Goal: Task Accomplishment & Management: Use online tool/utility

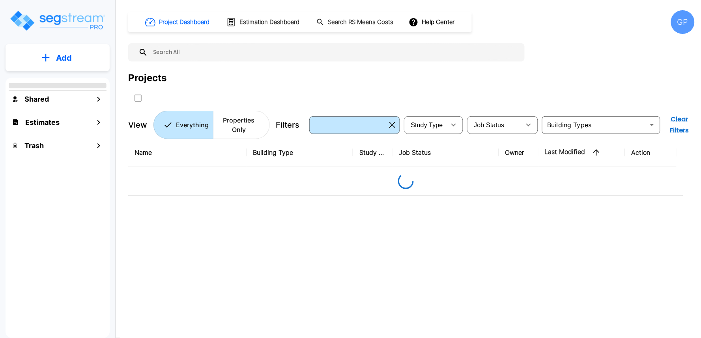
click at [677, 26] on div "GP" at bounding box center [683, 22] width 24 height 24
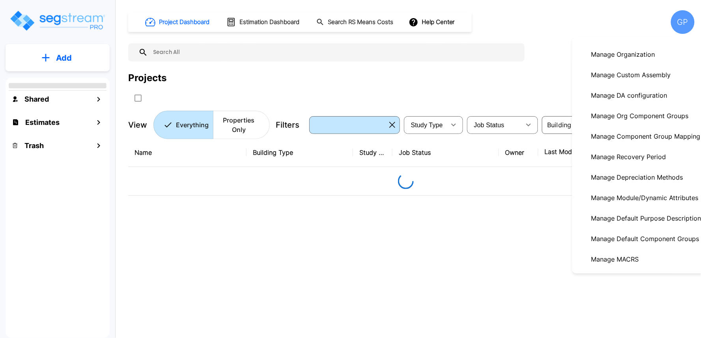
scroll to position [131, 0]
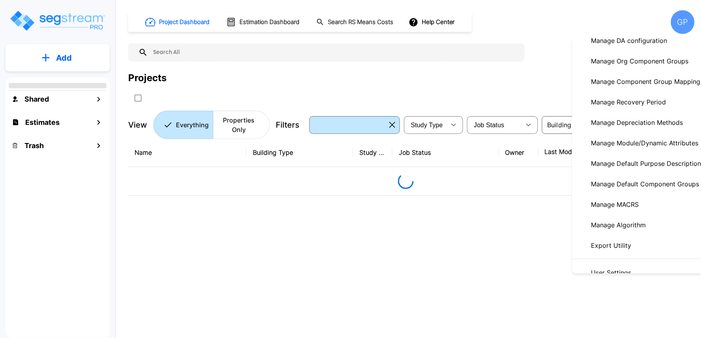
click at [650, 146] on p "Manage Module/Dynamic Attributes" at bounding box center [645, 143] width 114 height 16
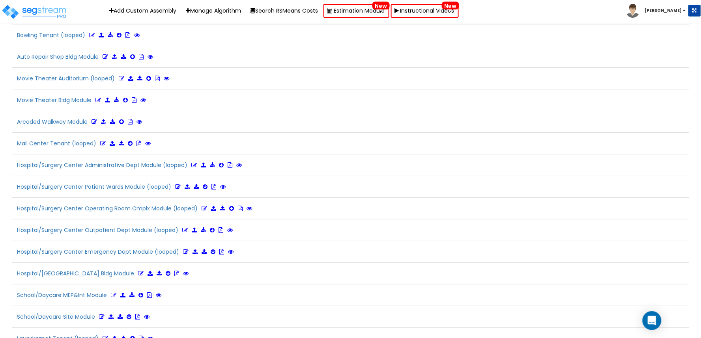
scroll to position [929, 0]
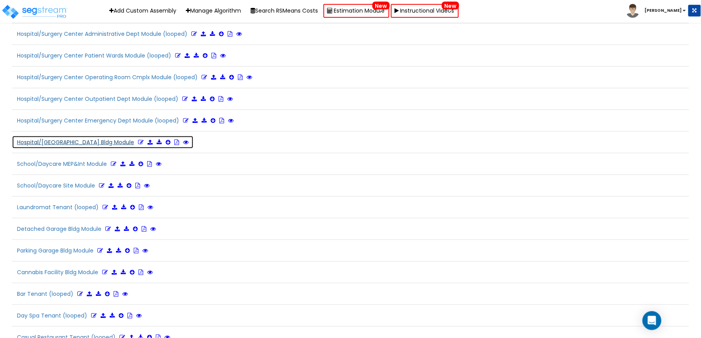
click at [138, 145] on icon at bounding box center [141, 143] width 6 height 6
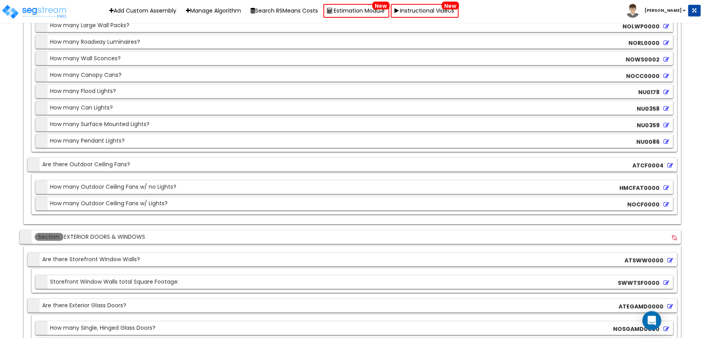
scroll to position [4786, 0]
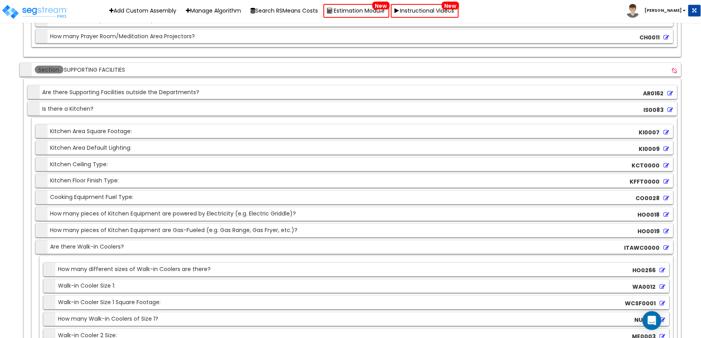
click at [667, 168] on icon at bounding box center [667, 166] width 6 height 6
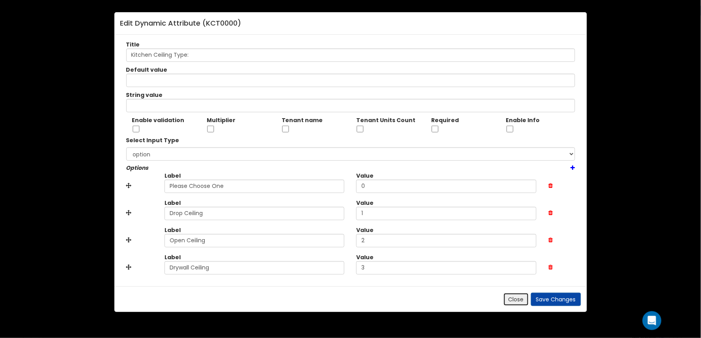
click at [516, 297] on button "Close" at bounding box center [516, 299] width 26 height 13
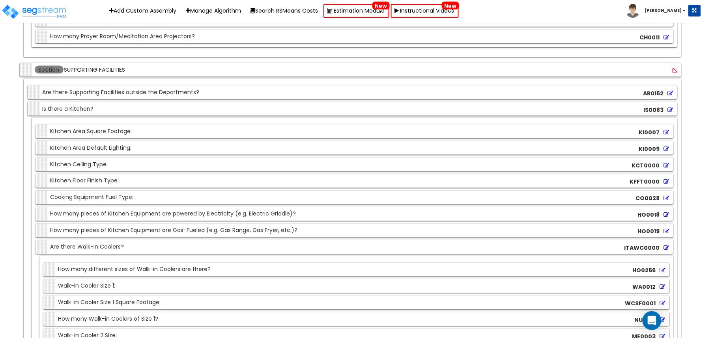
scroll to position [5725, 0]
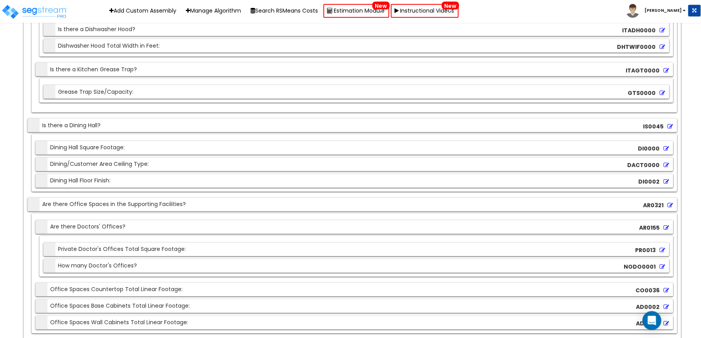
click at [667, 168] on icon at bounding box center [667, 166] width 6 height 6
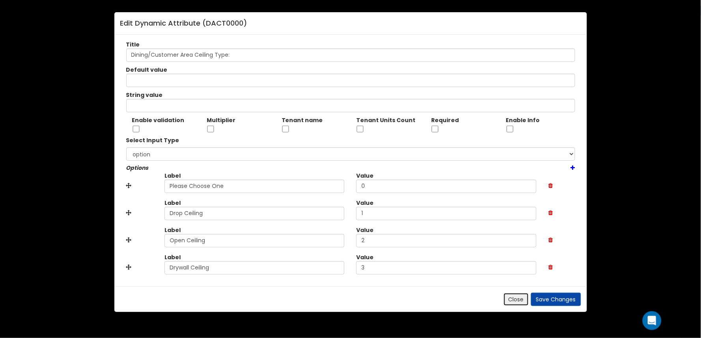
click at [514, 302] on button "Close" at bounding box center [516, 299] width 26 height 13
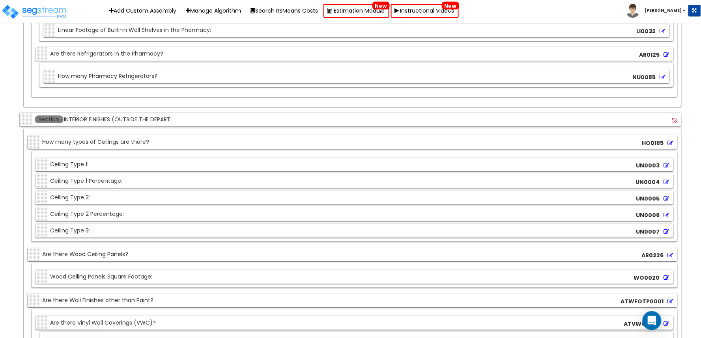
scroll to position [7057, 0]
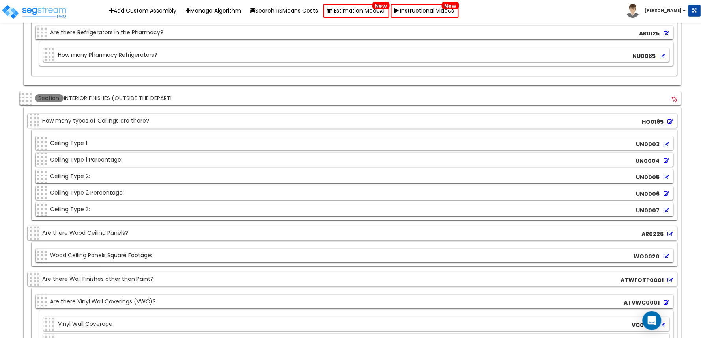
click at [665, 147] on icon at bounding box center [667, 145] width 6 height 6
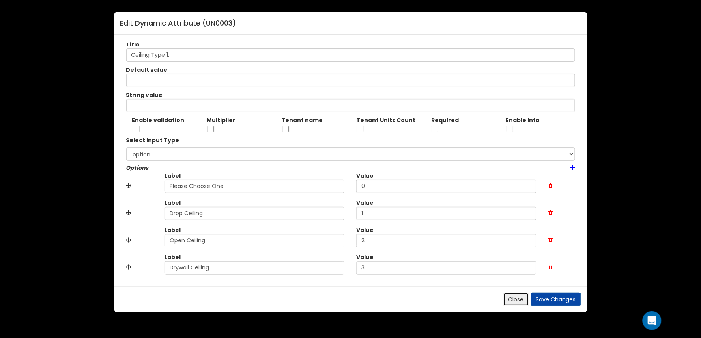
click at [513, 296] on button "Close" at bounding box center [516, 299] width 26 height 13
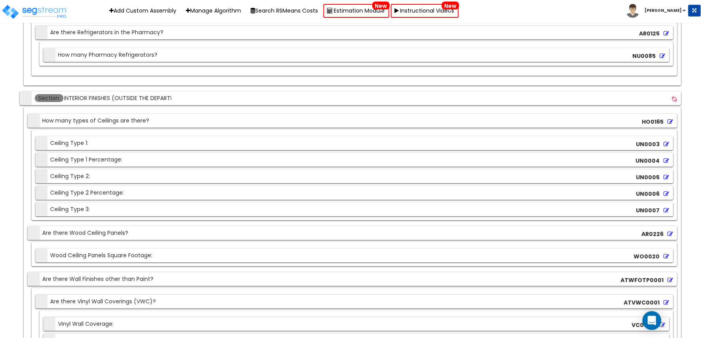
click at [664, 180] on icon at bounding box center [667, 178] width 6 height 6
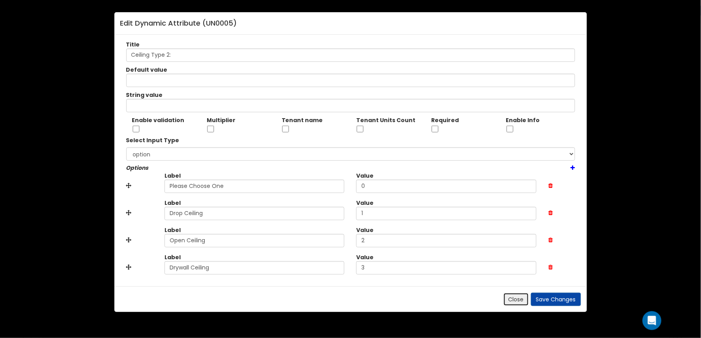
drag, startPoint x: 513, startPoint y: 296, endPoint x: 510, endPoint y: 293, distance: 4.7
click at [514, 296] on button "Close" at bounding box center [516, 299] width 26 height 13
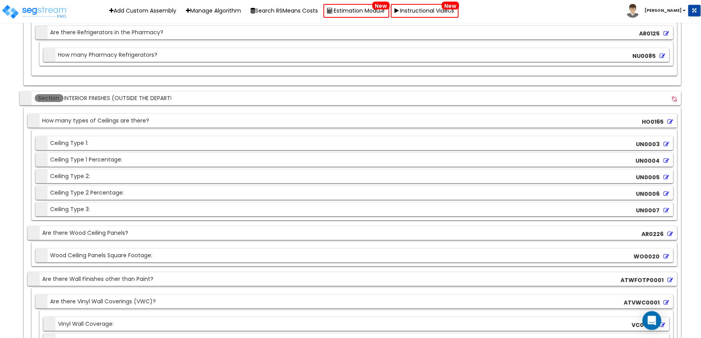
click at [668, 213] on icon at bounding box center [667, 211] width 6 height 6
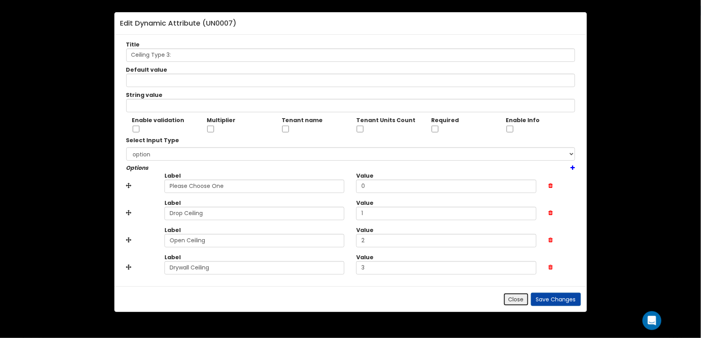
click at [514, 297] on button "Close" at bounding box center [516, 299] width 26 height 13
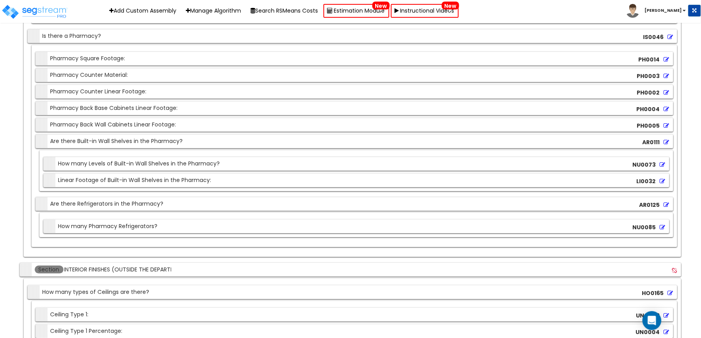
scroll to position [6794, 0]
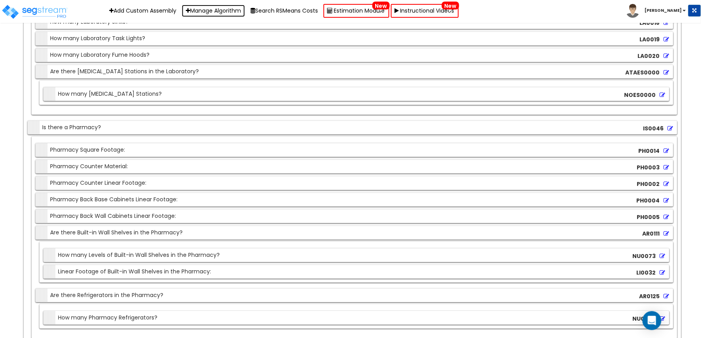
click at [221, 13] on link "Manage Algorithm" at bounding box center [213, 11] width 63 height 12
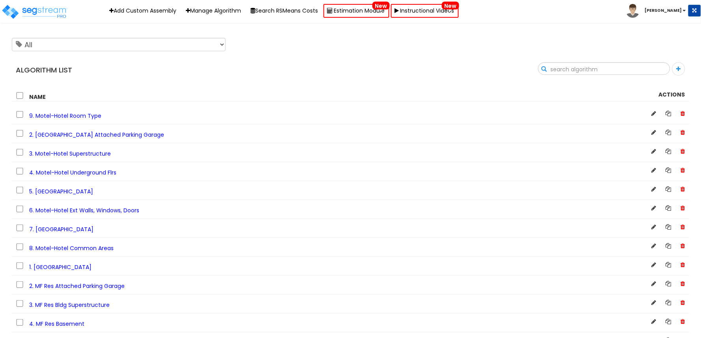
click at [665, 66] on input "text" at bounding box center [603, 69] width 131 height 13
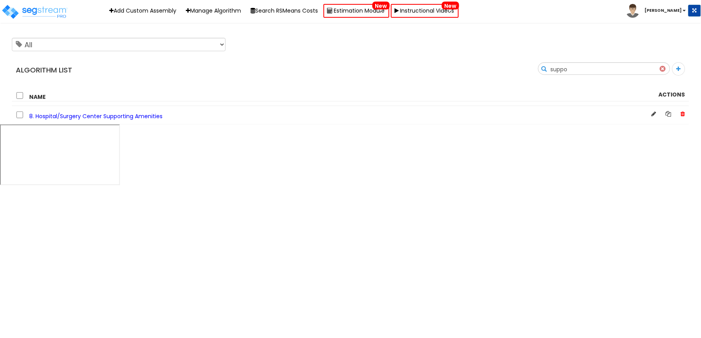
type input "suppo"
click at [152, 117] on span "8. Hospital/Surgery Center Supporting Amenities" at bounding box center [95, 116] width 133 height 8
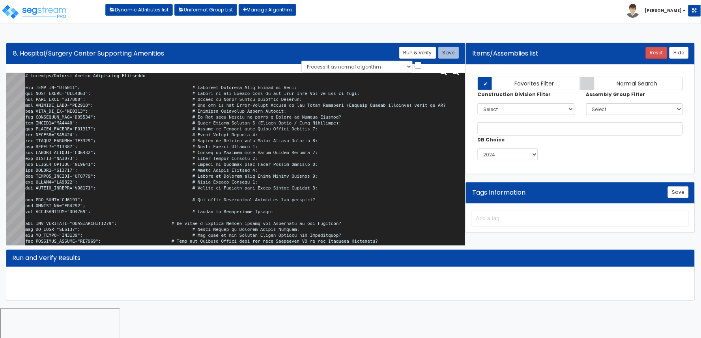
click at [347, 172] on textarea at bounding box center [245, 161] width 440 height 176
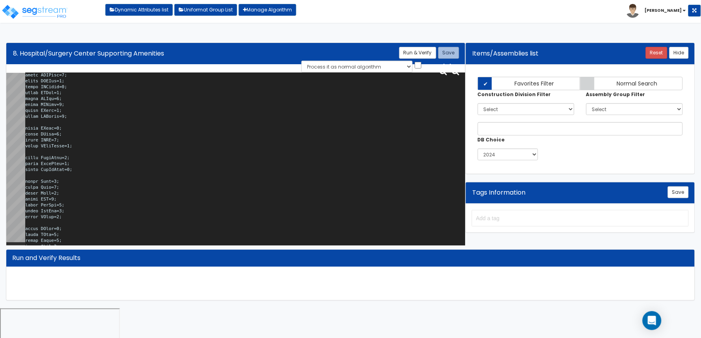
scroll to position [9669, 0]
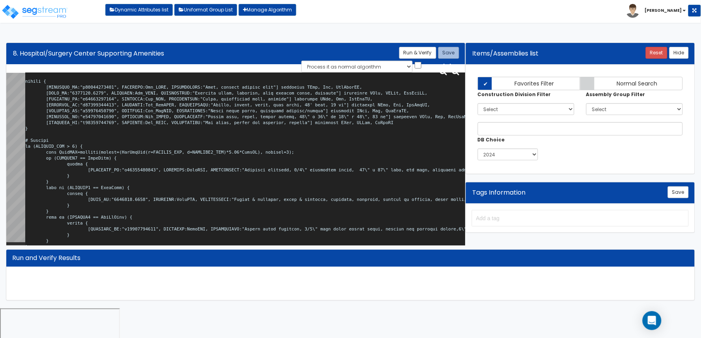
click at [114, 192] on textarea at bounding box center [245, 161] width 440 height 176
click at [391, 286] on div "Please fix the following errors: Variable Name Used in Algorithm Name That will…" at bounding box center [350, 284] width 688 height 34
click at [417, 52] on button "Run & Verify" at bounding box center [417, 53] width 37 height 12
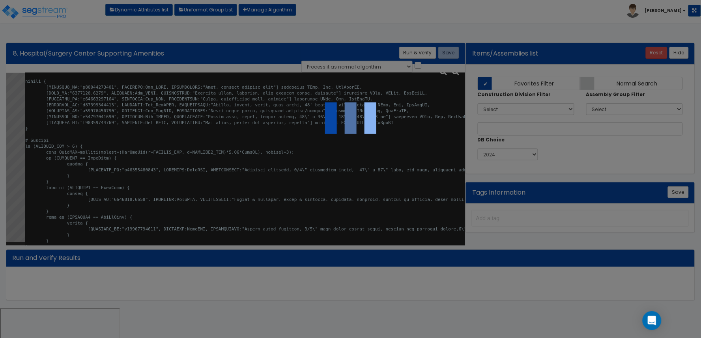
click at [485, 300] on div at bounding box center [350, 169] width 701 height 338
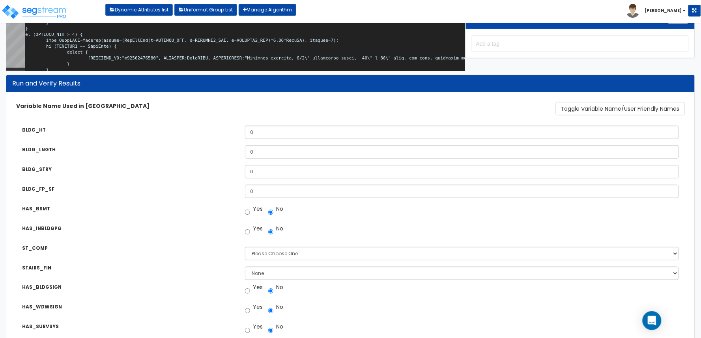
scroll to position [175, 0]
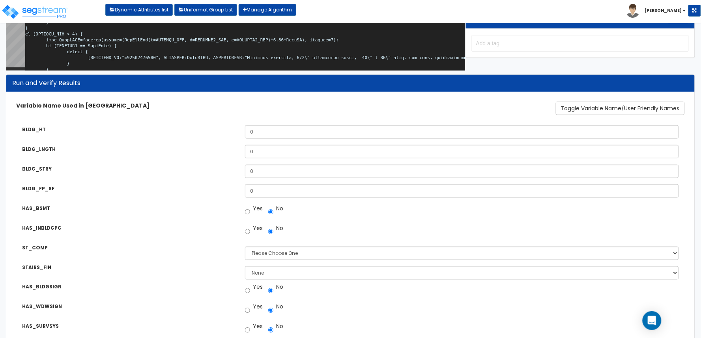
drag, startPoint x: 99, startPoint y: 181, endPoint x: 154, endPoint y: 157, distance: 60.0
click at [99, 181] on div "BLDG_FP_SF Building Footprint Square Footage: 0" at bounding box center [350, 186] width 680 height 14
drag, startPoint x: 233, startPoint y: 132, endPoint x: 198, endPoint y: 131, distance: 35.1
click at [194, 132] on div "BLDG_HT Building Exterior Wall Height in Feet: 0" at bounding box center [350, 126] width 680 height 14
type input "60"
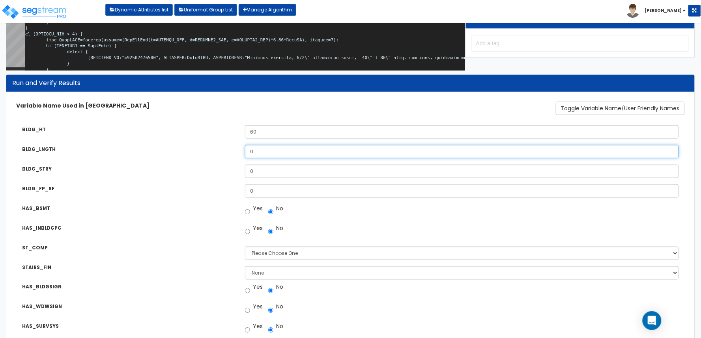
click at [226, 149] on div "BLDG_LNGTH Length of the Center Line of the Bldg from End to End in feet: 0" at bounding box center [350, 146] width 680 height 14
type input "150"
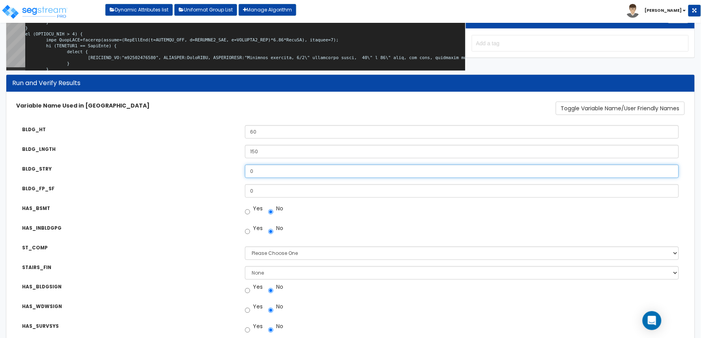
drag, startPoint x: 263, startPoint y: 172, endPoint x: 225, endPoint y: 187, distance: 40.3
type input "3"
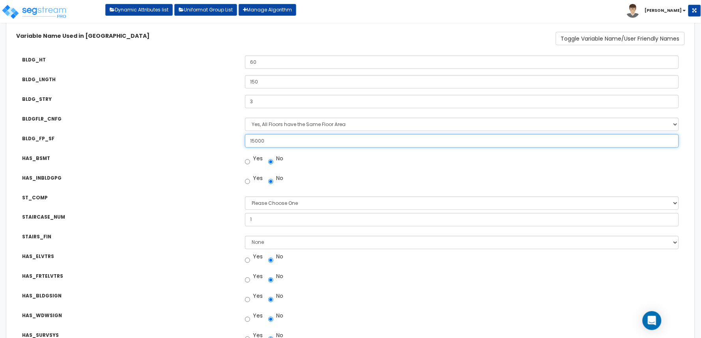
scroll to position [263, 0]
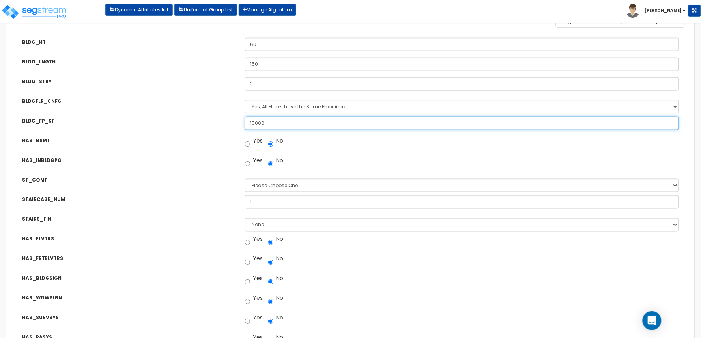
type input "15000"
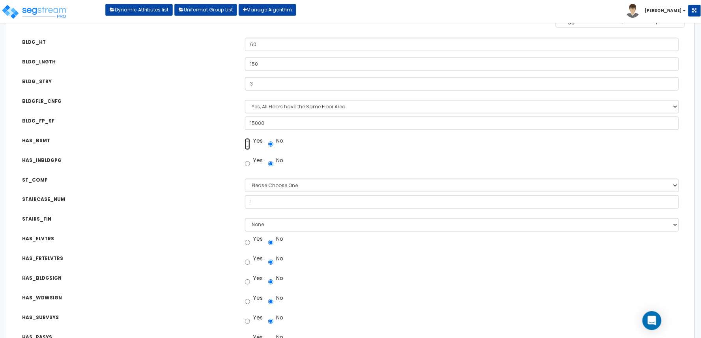
click at [249, 144] on input "Yes" at bounding box center [247, 144] width 5 height 12
radio input "true"
click at [247, 55] on div "BLDG_LNGTH Length of the Center Line of the Bldg from End to End in feet: 150" at bounding box center [350, 59] width 680 height 14
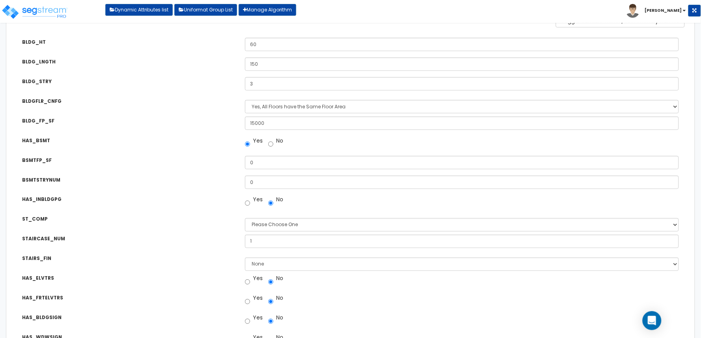
scroll to position [350, 0]
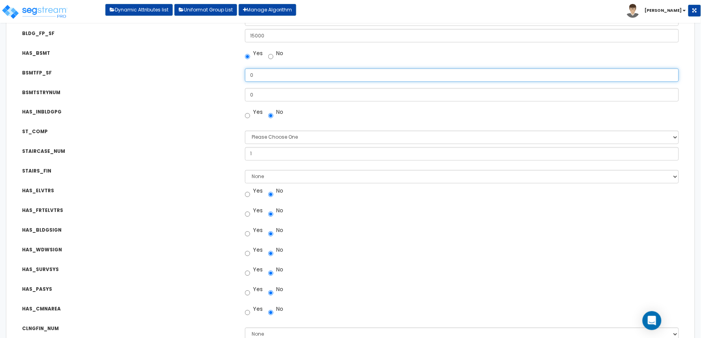
click at [226, 71] on div "BSMTFP_SF Underground Floor Footprint Square Footage: 0" at bounding box center [350, 70] width 680 height 14
type input "12000"
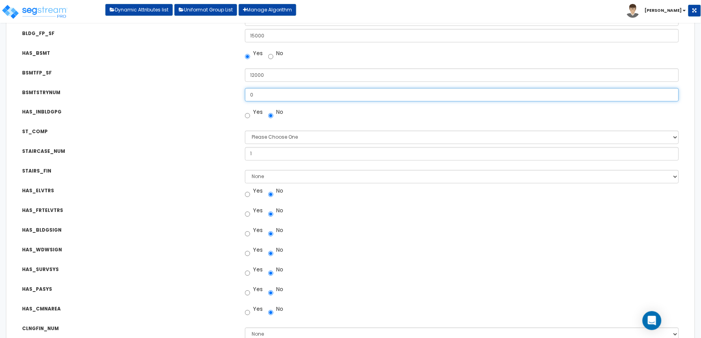
click at [203, 95] on div "BSMTSTRYNUM Number of Underground Floors: 0" at bounding box center [350, 89] width 680 height 14
type input "1"
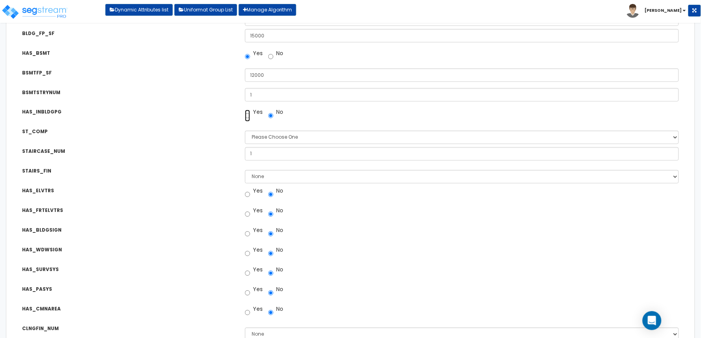
click at [247, 116] on input "Yes" at bounding box center [247, 116] width 5 height 12
radio input "true"
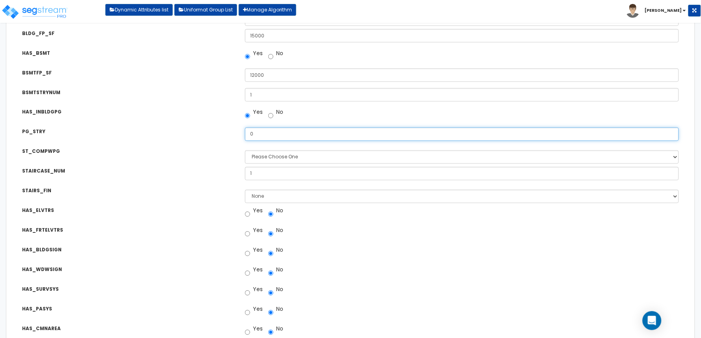
drag, startPoint x: 239, startPoint y: 133, endPoint x: 230, endPoint y: 136, distance: 9.4
click at [230, 133] on div "PG_STRY Total Number of Parking Garage Stories: 0" at bounding box center [350, 129] width 680 height 14
type input "1"
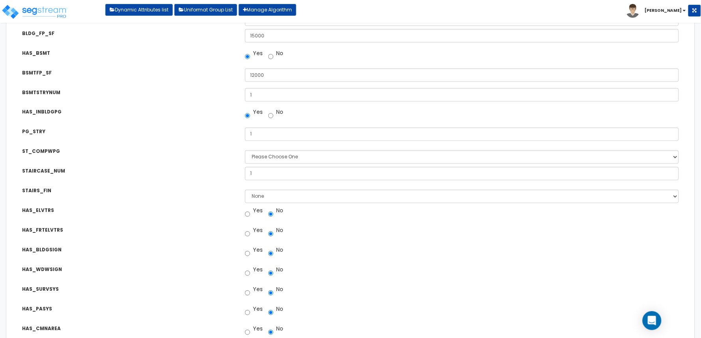
click at [185, 128] on div "PG_STRY" at bounding box center [127, 133] width 223 height 10
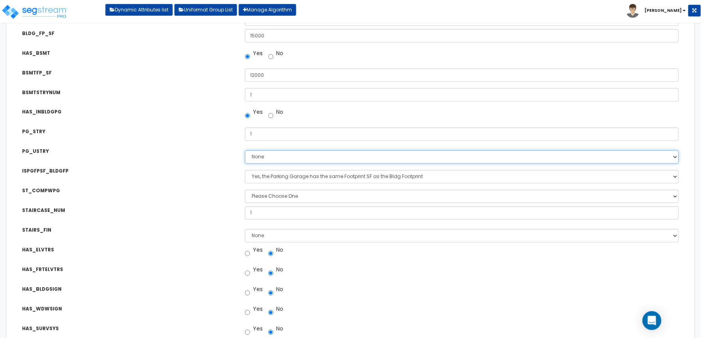
click at [269, 156] on select "None 1 2 3 4 5" at bounding box center [462, 157] width 434 height 13
select select "1"
click at [245, 151] on select "None 1 2 3 4 5" at bounding box center [462, 157] width 434 height 13
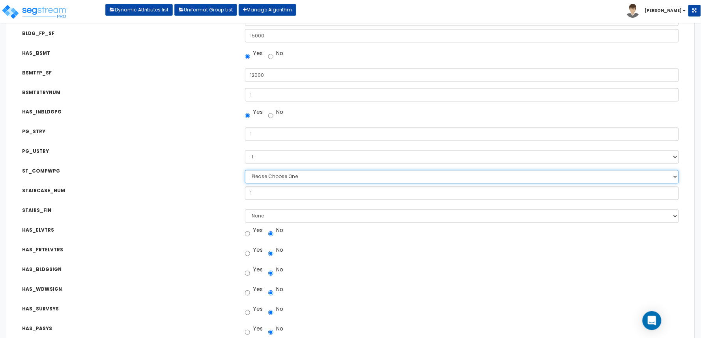
click at [267, 175] on select "Please Choose One Pre-Engineered Metal Building Tilt-up Wall Construction Reinf…" at bounding box center [462, 176] width 434 height 13
select select "3"
click at [245, 170] on select "Please Choose One Pre-Engineered Metal Building Tilt-up Wall Construction Reinf…" at bounding box center [462, 176] width 434 height 13
drag, startPoint x: 264, startPoint y: 194, endPoint x: 247, endPoint y: 194, distance: 17.3
click at [247, 194] on input "1" at bounding box center [462, 193] width 434 height 13
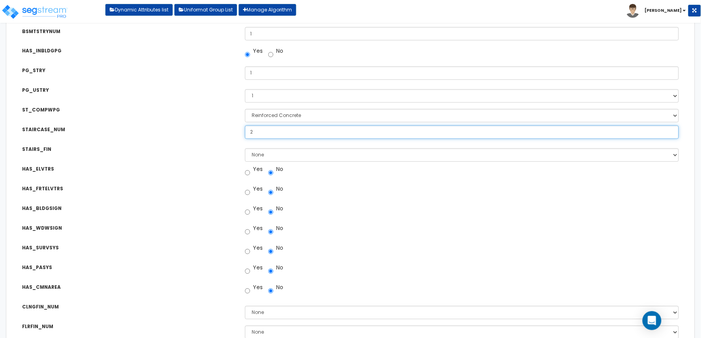
scroll to position [438, 0]
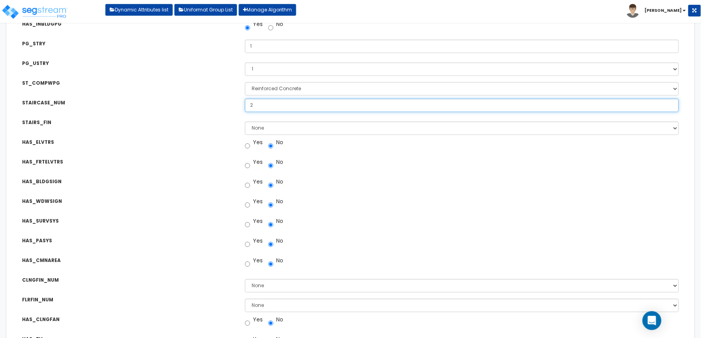
type input "2"
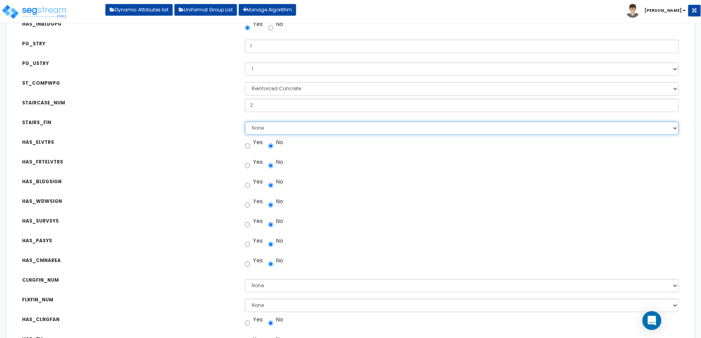
click at [279, 127] on select "None Tile Wood Laminate VCT Sheet Carpet Sheet Vinyl Carpet Tile" at bounding box center [462, 128] width 434 height 13
select select "3"
click at [245, 122] on select "None Tile Wood Laminate VCT Sheet Carpet Sheet Vinyl Carpet Tile" at bounding box center [462, 128] width 434 height 13
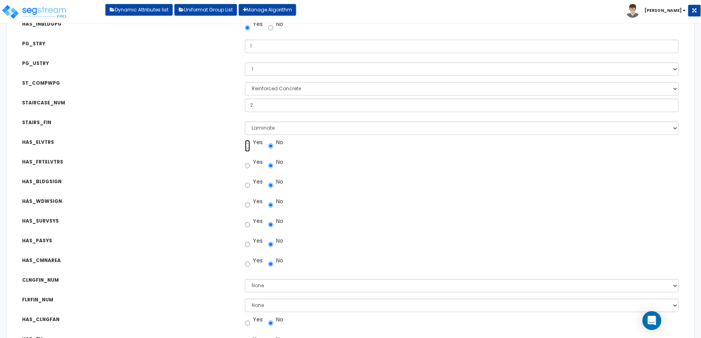
click at [246, 144] on input "Yes" at bounding box center [247, 146] width 5 height 12
radio input "true"
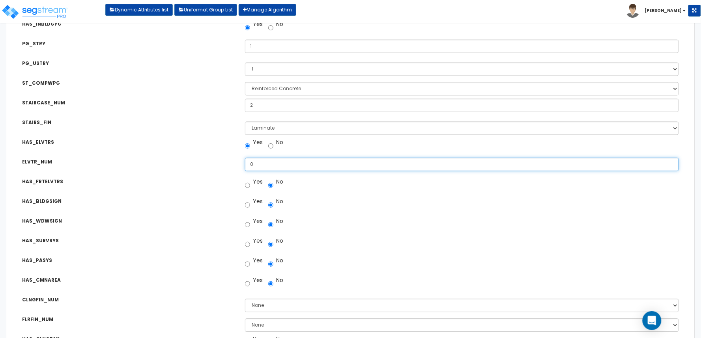
drag, startPoint x: 255, startPoint y: 163, endPoint x: 232, endPoint y: 168, distance: 23.5
type input "2"
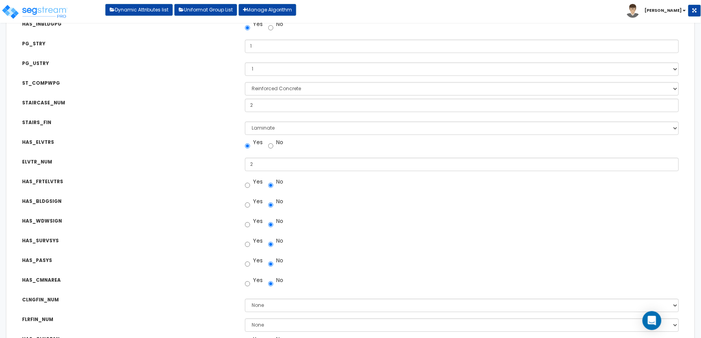
click at [206, 173] on div "HAS_FRTELVTRS Are there any Freight Elevators? Yes No" at bounding box center [350, 179] width 680 height 14
click at [249, 185] on input "Yes" at bounding box center [247, 186] width 5 height 12
radio input "true"
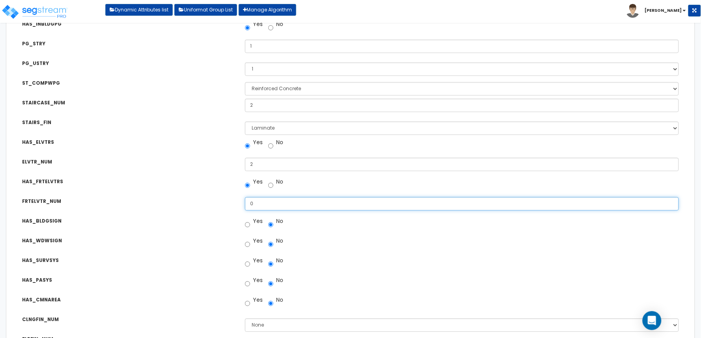
type input "2"
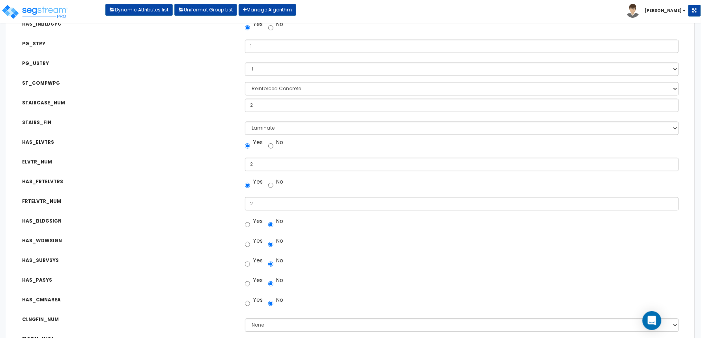
click at [205, 211] on div "HAS_BLDGSIGN Are there Lighted Building-Mounted Signs? Yes No" at bounding box center [350, 218] width 680 height 14
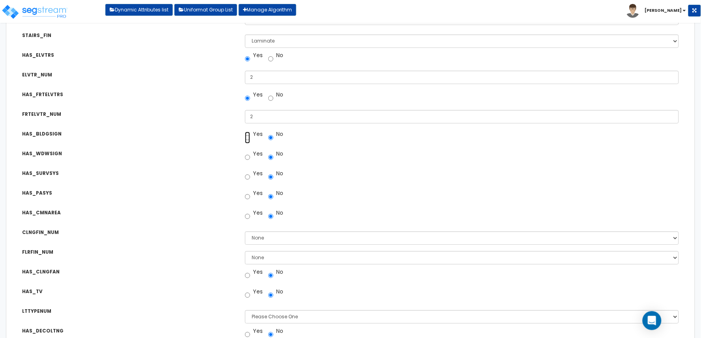
click at [248, 139] on input "Yes" at bounding box center [247, 138] width 5 height 12
radio input "true"
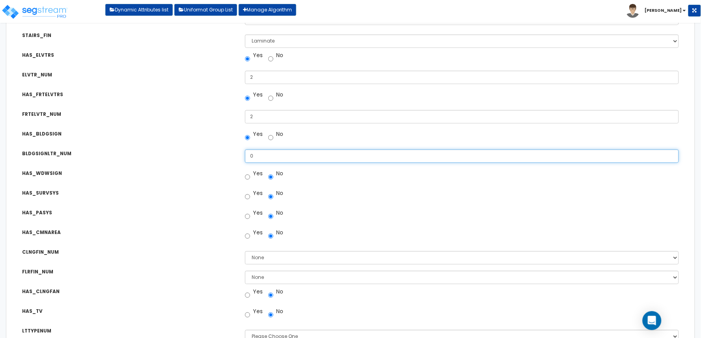
click at [211, 157] on div "BLDGSIGNLTR_NUM Building-Mounted Signs total Number of Letters: 0" at bounding box center [350, 151] width 680 height 14
type input "10"
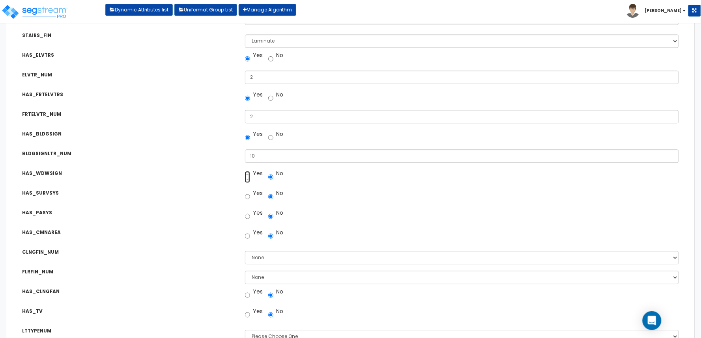
click at [249, 178] on input "Yes" at bounding box center [247, 177] width 5 height 12
radio input "true"
click at [271, 180] on input "No" at bounding box center [270, 177] width 5 height 12
radio input "true"
drag, startPoint x: 248, startPoint y: 196, endPoint x: 278, endPoint y: 213, distance: 35.1
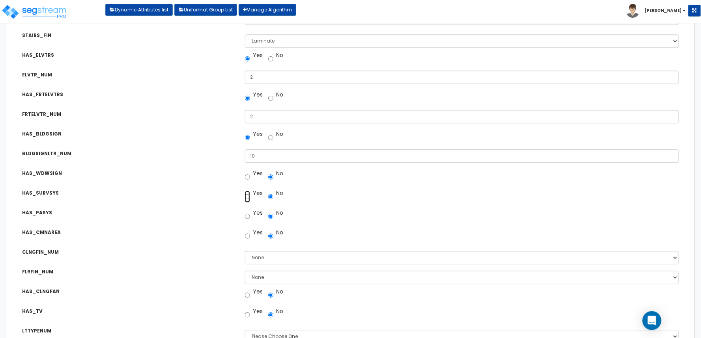
click at [248, 196] on input "Yes" at bounding box center [247, 197] width 5 height 12
radio input "true"
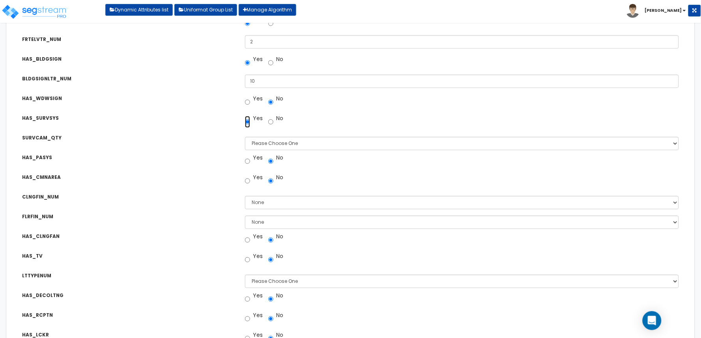
scroll to position [613, 0]
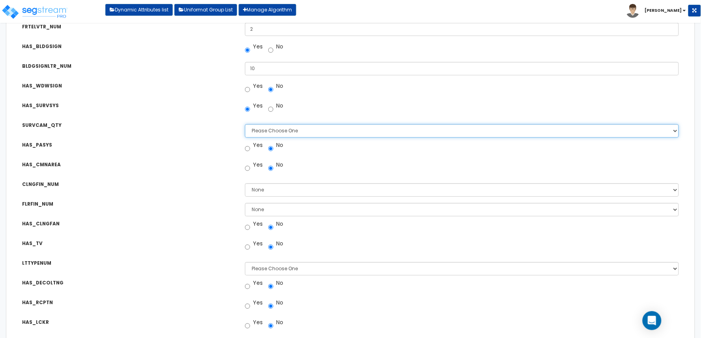
click at [301, 129] on select "Please Choose One Barely Noticed Any Noticed a Couple Frequently Seen Enter a Q…" at bounding box center [462, 130] width 434 height 13
select select "3"
click at [245, 124] on select "Please Choose One Barely Noticed Any Noticed a Couple Frequently Seen Enter a Q…" at bounding box center [462, 130] width 434 height 13
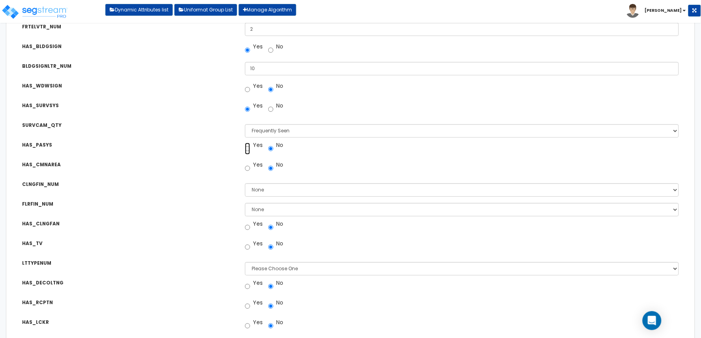
click at [247, 149] on input "Yes" at bounding box center [247, 149] width 5 height 12
radio input "true"
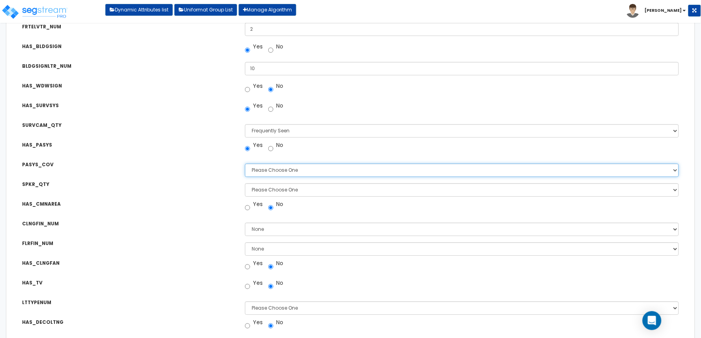
click at [263, 166] on select "Please Choose One All Areas Enter Percent Coverage" at bounding box center [462, 170] width 434 height 13
select select "1"
click at [245, 164] on select "Please Choose One All Areas Enter Percent Coverage" at bounding box center [462, 170] width 434 height 13
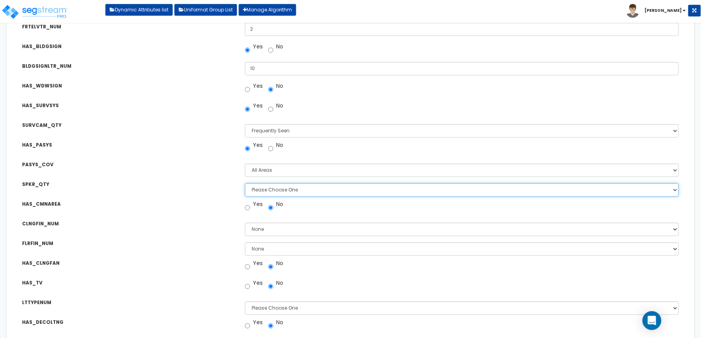
click at [284, 189] on select "Please Choose One Enter Number of Speakers Please Estimate for me" at bounding box center [462, 189] width 434 height 13
click at [245, 183] on select "Please Choose One Enter Number of Speakers Please Estimate for me" at bounding box center [462, 189] width 434 height 13
click at [284, 190] on select "Please Choose One Enter Number of Speakers Please Estimate for me" at bounding box center [462, 189] width 434 height 13
select select "1"
click at [245, 183] on select "Please Choose One Enter Number of Speakers Please Estimate for me" at bounding box center [462, 189] width 434 height 13
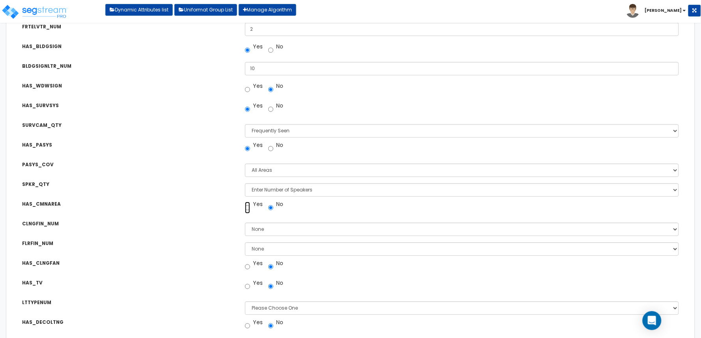
click at [249, 207] on input "Yes" at bounding box center [247, 208] width 5 height 12
radio input "true"
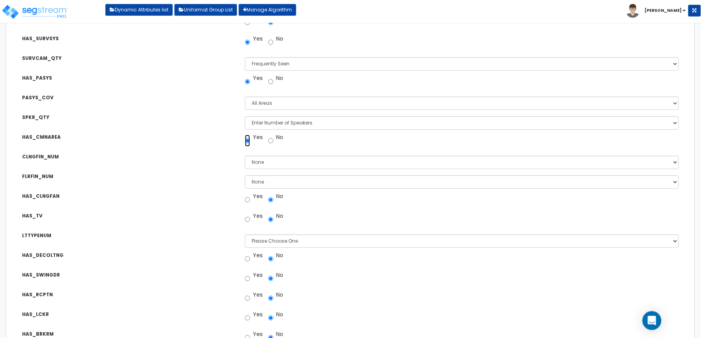
scroll to position [701, 0]
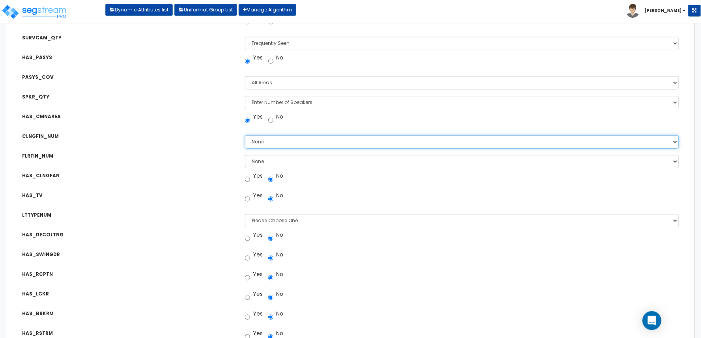
click at [266, 144] on select "None 1 2 3" at bounding box center [462, 141] width 434 height 13
click at [272, 139] on select "None 1 2 3" at bounding box center [462, 141] width 434 height 13
click at [268, 143] on select "None 1 2 3" at bounding box center [462, 141] width 434 height 13
select select "2"
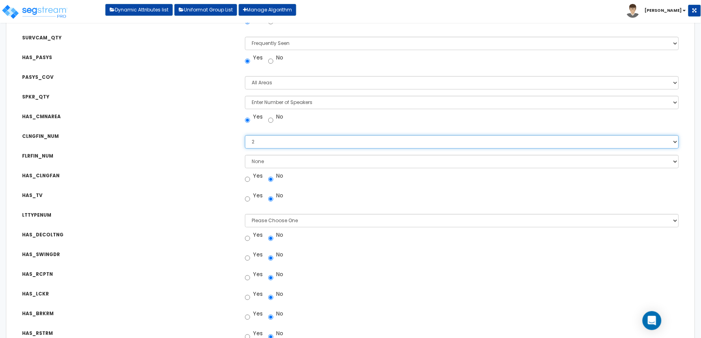
click at [245, 135] on select "None 1 2 3" at bounding box center [462, 141] width 434 height 13
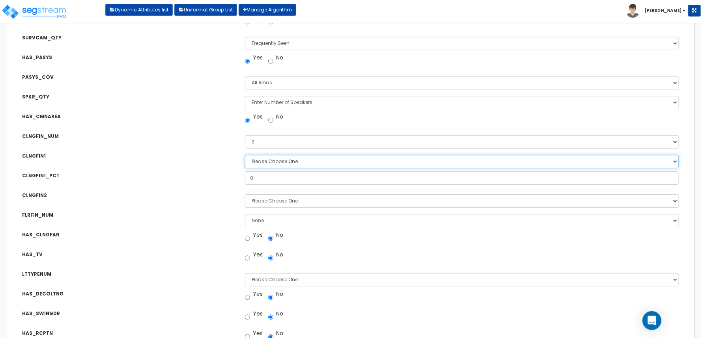
click at [285, 163] on select "Please Choose One Drop Ceiling Drywall Ceiling Open Ceiling" at bounding box center [462, 161] width 434 height 13
select select "1"
click at [245, 155] on select "Please Choose One Drop Ceiling Drywall Ceiling Open Ceiling" at bounding box center [462, 161] width 434 height 13
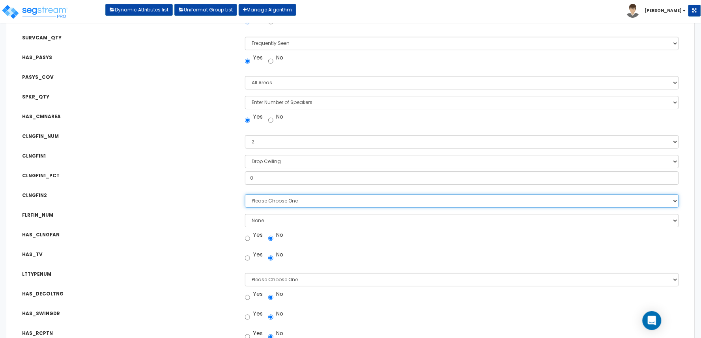
click at [285, 200] on select "Please Choose One Drop Ceiling Drywall Ceiling Open Ceiling" at bounding box center [462, 200] width 434 height 13
click at [245, 194] on select "Please Choose One Drop Ceiling Drywall Ceiling Open Ceiling" at bounding box center [462, 200] width 434 height 13
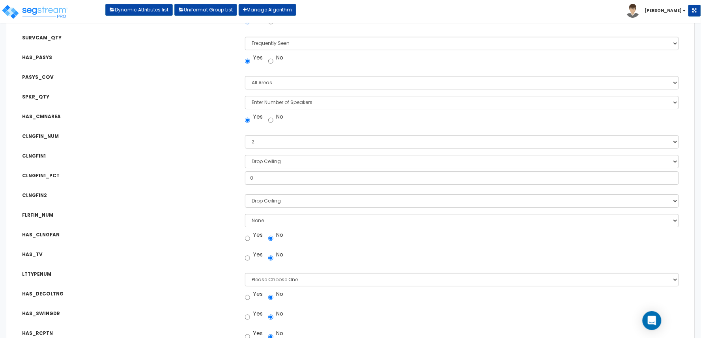
click at [277, 205] on div "FLRFIN_NUM How many Types of Floor Finishes are there? None 1 2 3 4" at bounding box center [350, 212] width 680 height 14
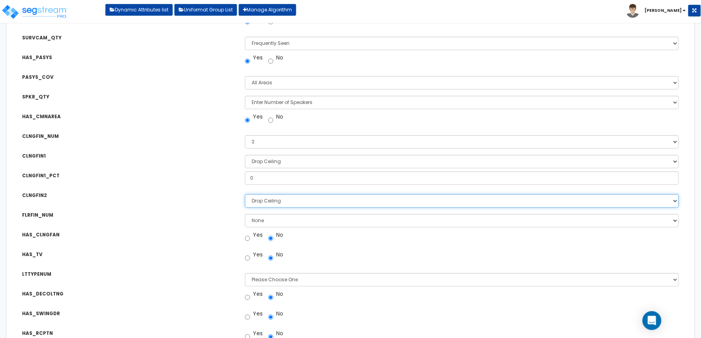
click at [277, 201] on select "Please Choose One Drop Ceiling Drywall Ceiling Open Ceiling" at bounding box center [462, 200] width 434 height 13
select select "3"
click at [245, 194] on select "Please Choose One Drop Ceiling Drywall Ceiling Open Ceiling" at bounding box center [462, 200] width 434 height 13
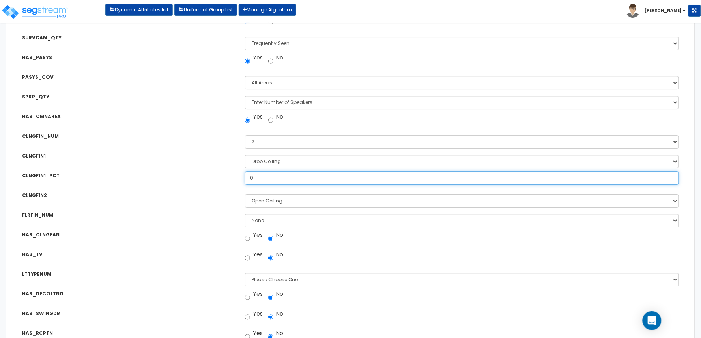
click at [231, 175] on div "CLNGFIN1_PCT Unit Ceiling Type 1 Percentage: 0" at bounding box center [350, 173] width 680 height 14
type input "70"
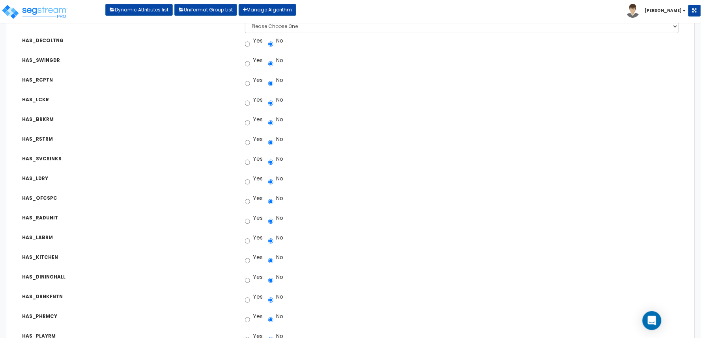
scroll to position [964, 0]
